Goal: Information Seeking & Learning: Learn about a topic

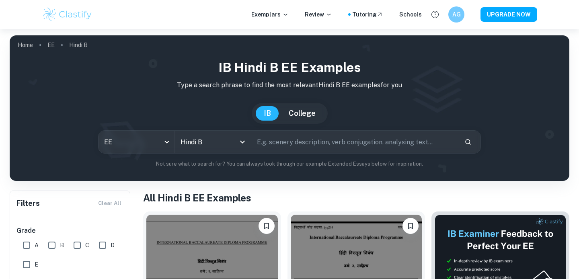
scroll to position [140, 0]
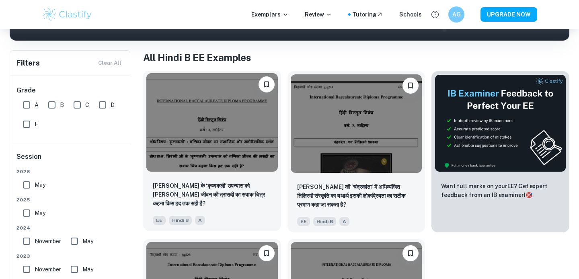
click at [209, 150] on img at bounding box center [211, 122] width 131 height 98
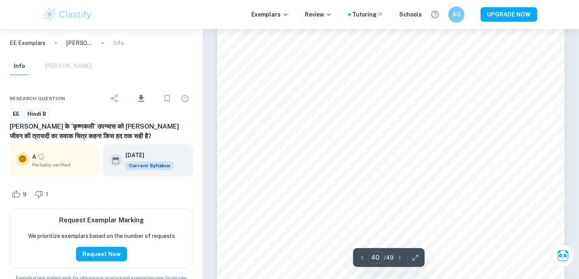
scroll to position [19794, 0]
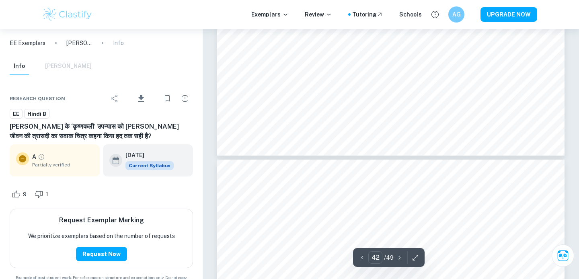
type input "43"
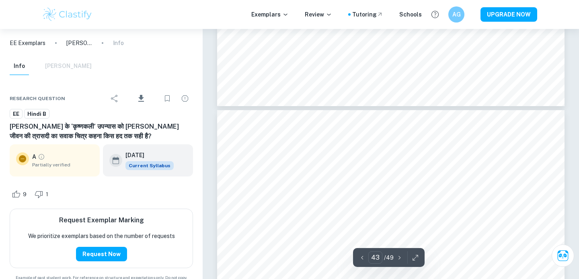
scroll to position [21182, 0]
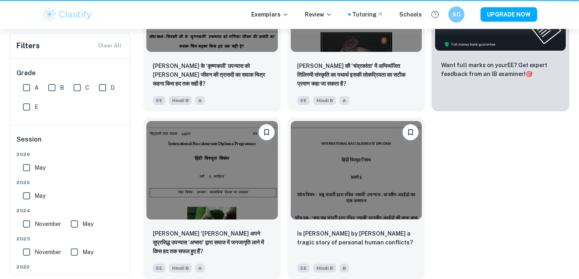
scroll to position [140, 0]
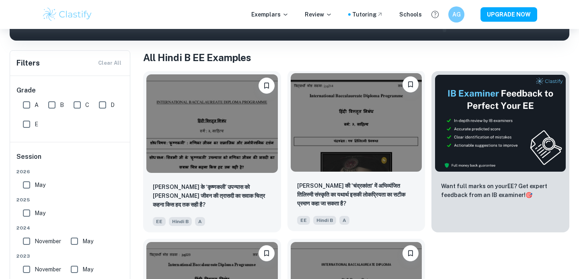
click at [327, 127] on img at bounding box center [356, 122] width 131 height 98
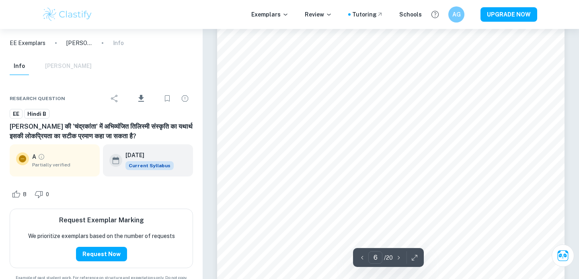
scroll to position [2609, 0]
type input "18"
